Goal: Task Accomplishment & Management: Manage account settings

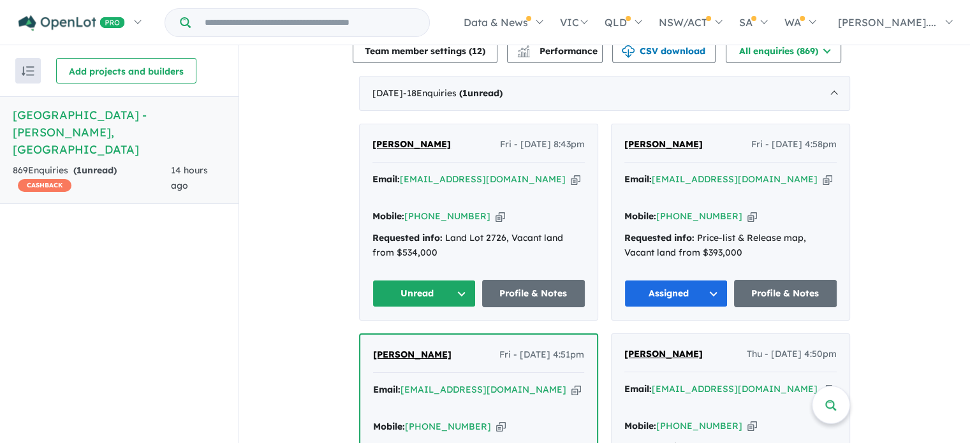
scroll to position [446, 0]
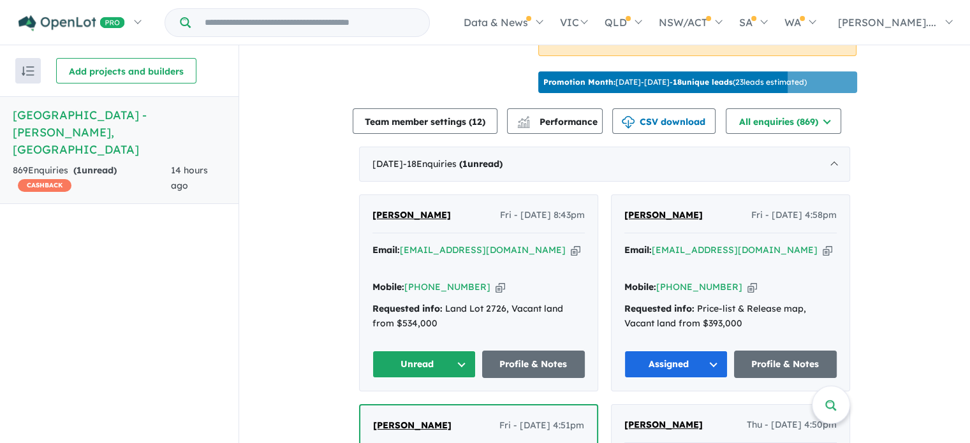
click at [459, 351] on button "Unread" at bounding box center [423, 364] width 103 height 27
click at [418, 409] on button "Assigned" at bounding box center [428, 423] width 111 height 29
drag, startPoint x: 371, startPoint y: 316, endPoint x: 369, endPoint y: 211, distance: 104.6
click at [369, 211] on div "Khoda Hussaini Fri - 19/09/2025, 8:43pm Email: khodahussaini@gmail.com Copied! …" at bounding box center [479, 293] width 238 height 196
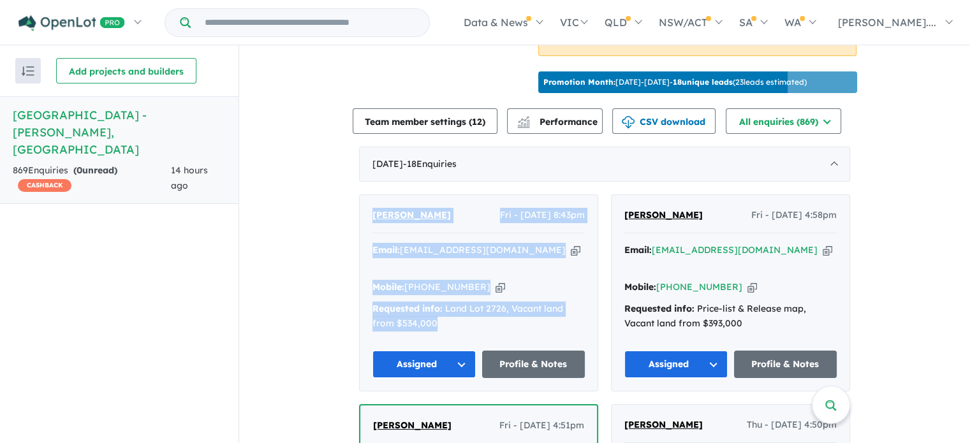
drag, startPoint x: 530, startPoint y: 303, endPoint x: 365, endPoint y: 197, distance: 196.7
click at [365, 197] on div "Khoda Hussaini Fri - 19/09/2025, 8:43pm Email: khodahussaini@gmail.com Copied! …" at bounding box center [479, 293] width 238 height 196
copy div "Khoda Hussaini Fri - 19/09/2025, 8:43pm Email: khodahussaini@gmail.com Copied! …"
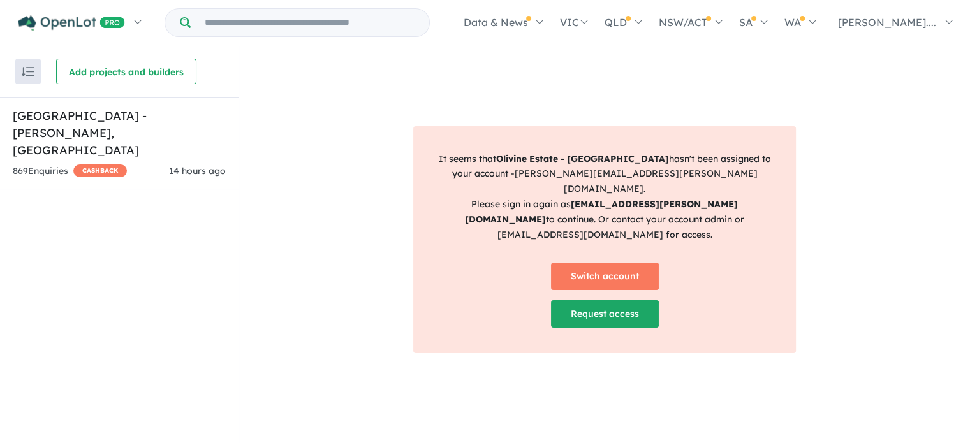
scroll to position [2, 0]
